Goal: Register for event/course

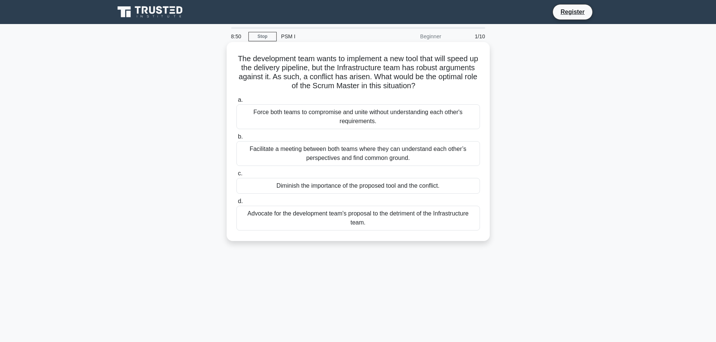
click at [400, 163] on div "Facilitate a meeting between both teams where they can understand each other’s …" at bounding box center [358, 153] width 244 height 25
click at [236, 139] on input "b. Facilitate a meeting between both teams where they can understand each other…" at bounding box center [236, 137] width 0 height 5
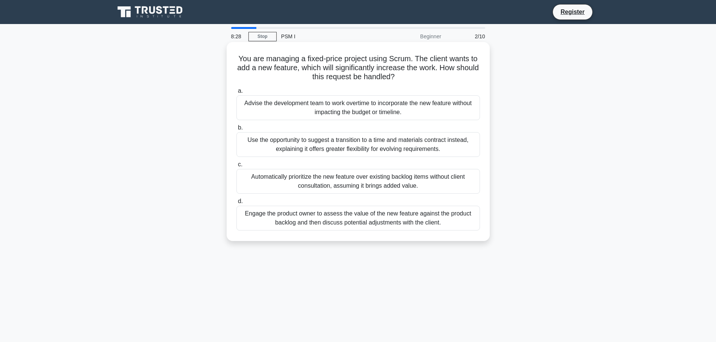
click at [463, 222] on div "Engage the product owner to assess the value of the new feature against the pro…" at bounding box center [358, 218] width 244 height 25
click at [236, 204] on input "d. Engage the product owner to assess the value of the new feature against the …" at bounding box center [236, 201] width 0 height 5
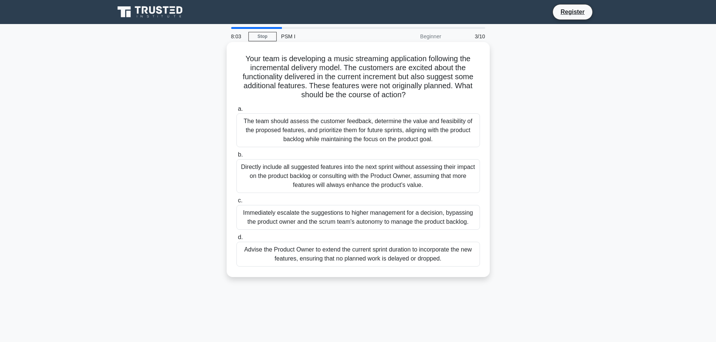
click at [453, 124] on div "The team should assess the customer feedback, determine the value and feasibili…" at bounding box center [358, 130] width 244 height 34
click at [236, 112] on input "a. The team should assess the customer feedback, determine the value and feasib…" at bounding box center [236, 109] width 0 height 5
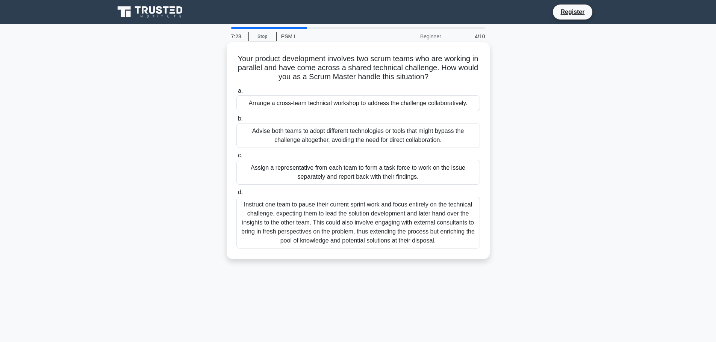
click at [450, 110] on div "Arrange a cross-team technical workshop to address the challenge collaborativel…" at bounding box center [358, 103] width 244 height 16
click at [236, 94] on input "a. Arrange a cross-team technical workshop to address the challenge collaborati…" at bounding box center [236, 91] width 0 height 5
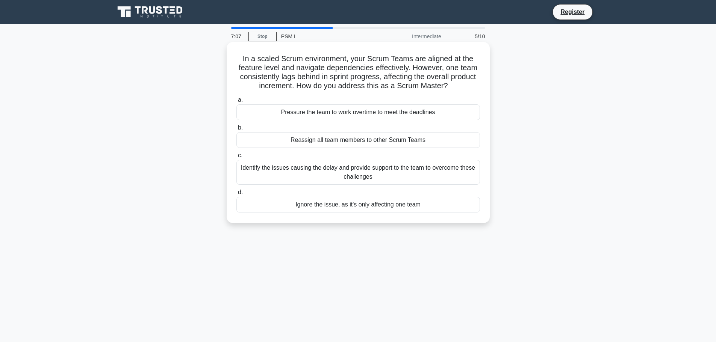
click at [467, 160] on label "c. Identify the issues causing the delay and provide support to the team to ove…" at bounding box center [358, 168] width 244 height 34
click at [236, 158] on input "c. Identify the issues causing the delay and provide support to the team to ove…" at bounding box center [236, 155] width 0 height 5
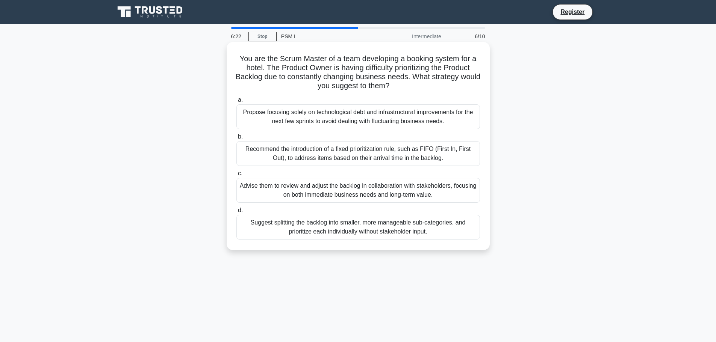
click at [453, 191] on div "Advise them to review and adjust the backlog in collaboration with stakeholders…" at bounding box center [358, 190] width 244 height 25
click at [236, 176] on input "c. Advise them to review and adjust the backlog in collaboration with stakehold…" at bounding box center [236, 173] width 0 height 5
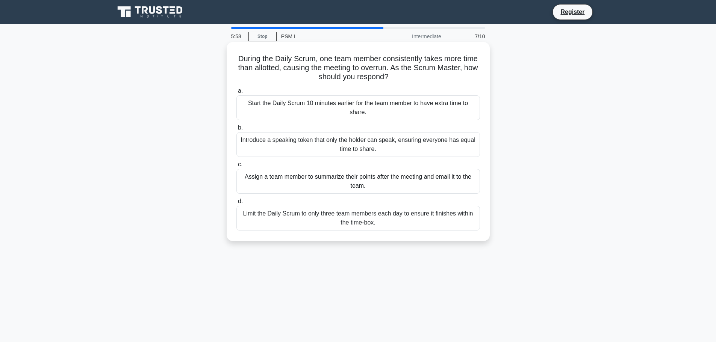
click at [468, 152] on div "Introduce a speaking token that only the holder can speak, ensuring everyone ha…" at bounding box center [358, 144] width 244 height 25
click at [236, 130] on input "b. Introduce a speaking token that only the holder can speak, ensuring everyone…" at bounding box center [236, 128] width 0 height 5
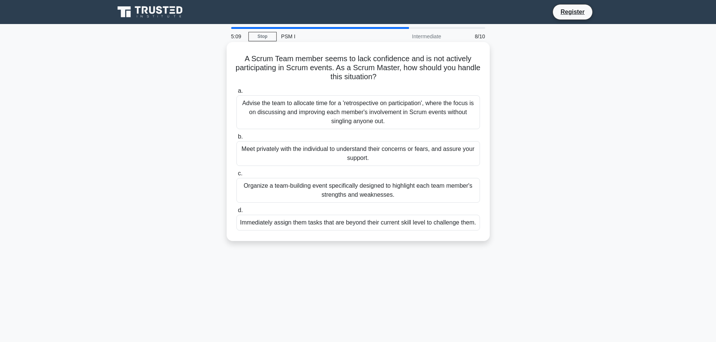
click at [444, 100] on div "Advise the team to allocate time for a 'retrospective on participation', where …" at bounding box center [358, 112] width 244 height 34
click at [236, 94] on input "a. Advise the team to allocate time for a 'retrospective on participation', whe…" at bounding box center [236, 91] width 0 height 5
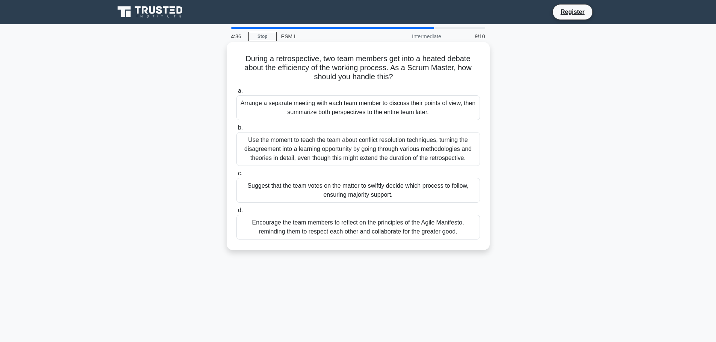
click at [454, 232] on div "Encourage the team members to reflect on the principles of the Agile Manifesto,…" at bounding box center [358, 227] width 244 height 25
click at [236, 213] on input "d. Encourage the team members to reflect on the principles of the Agile Manifes…" at bounding box center [236, 210] width 0 height 5
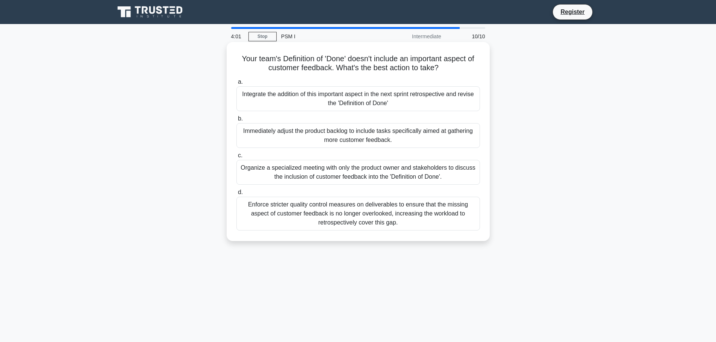
click at [434, 88] on div "Integrate the addition of this important aspect in the next sprint retrospectiv…" at bounding box center [358, 98] width 244 height 25
click at [236, 85] on input "a. Integrate the addition of this important aspect in the next sprint retrospec…" at bounding box center [236, 82] width 0 height 5
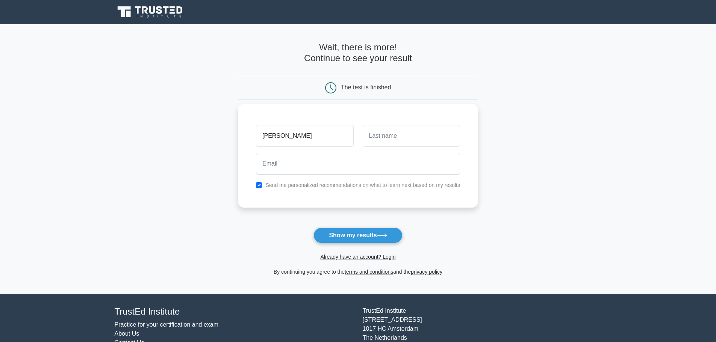
type input "[PERSON_NAME]"
click at [450, 132] on input "text" at bounding box center [411, 136] width 97 height 22
type input "OO"
click at [333, 160] on input "email" at bounding box center [358, 164] width 204 height 22
type input "[PERSON_NAME][EMAIL_ADDRESS][DOMAIN_NAME]"
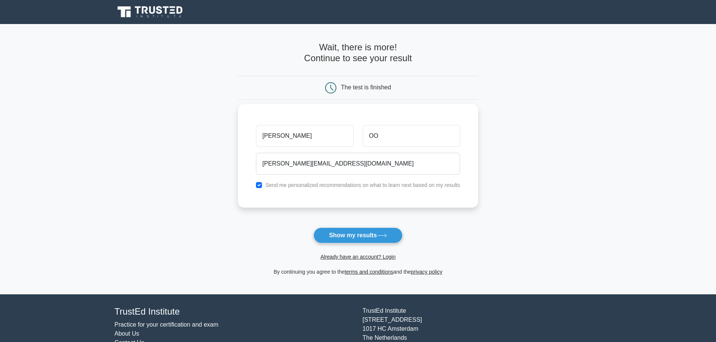
click at [262, 185] on div "Send me personalized recommendations on what to learn next based on my results" at bounding box center [357, 185] width 213 height 9
click at [261, 185] on input "checkbox" at bounding box center [259, 185] width 6 height 6
checkbox input "false"
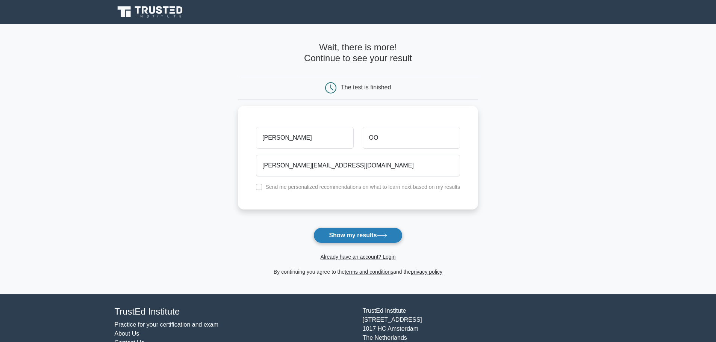
click at [367, 235] on button "Show my results" at bounding box center [357, 236] width 89 height 16
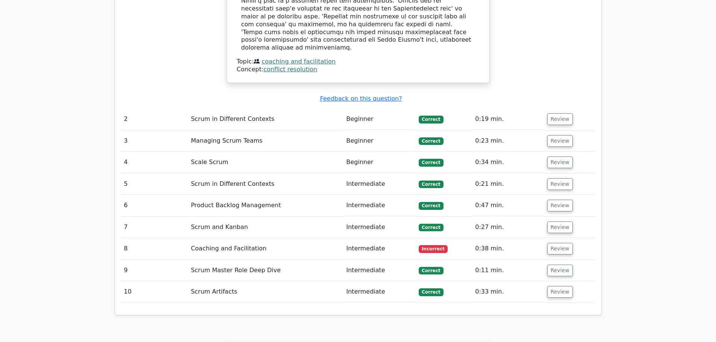
scroll to position [940, 0]
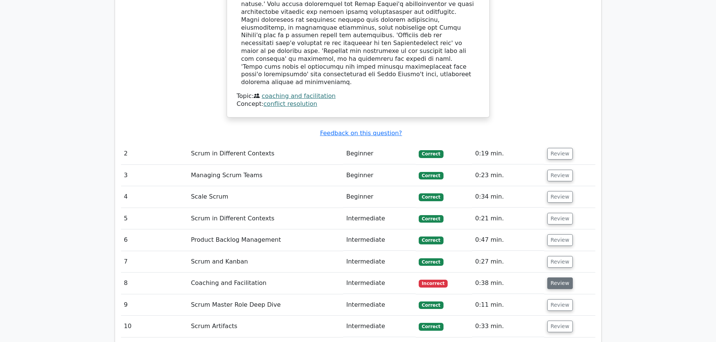
click at [557, 278] on button "Review" at bounding box center [560, 284] width 26 height 12
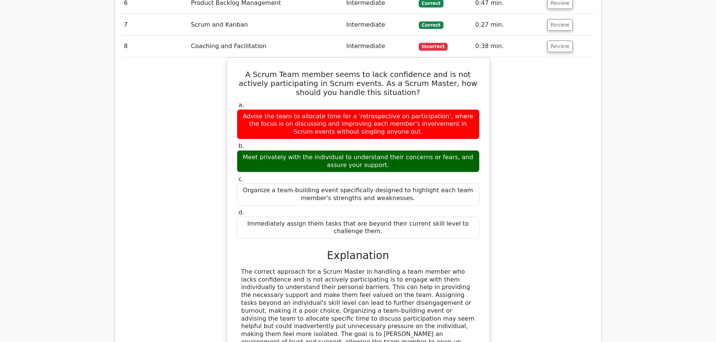
scroll to position [1165, 0]
